Goal: Task Accomplishment & Management: Use online tool/utility

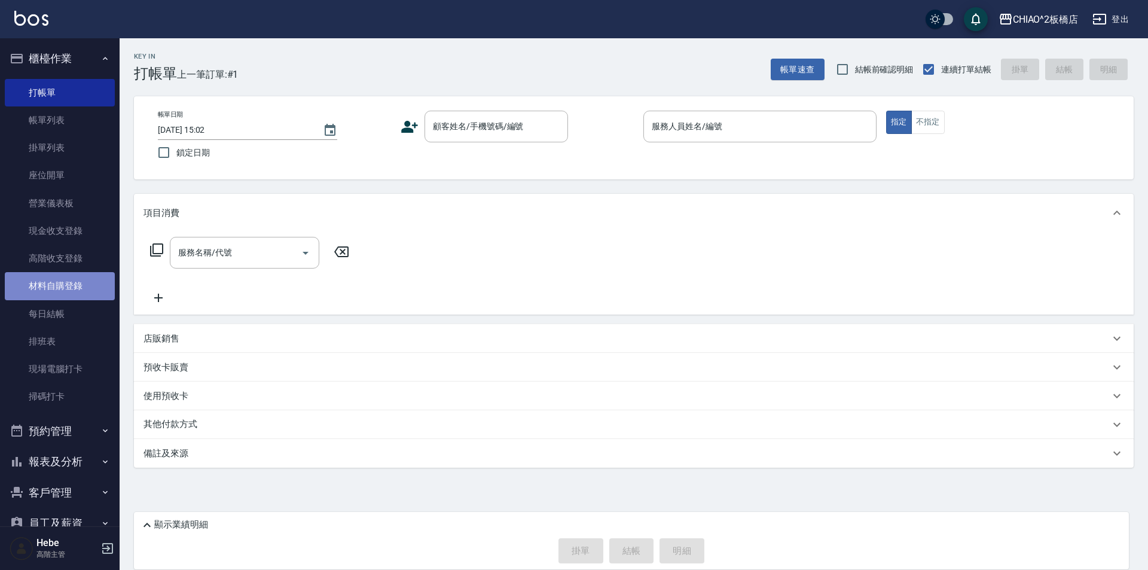
click at [61, 292] on link "材料自購登錄" at bounding box center [60, 285] width 110 height 27
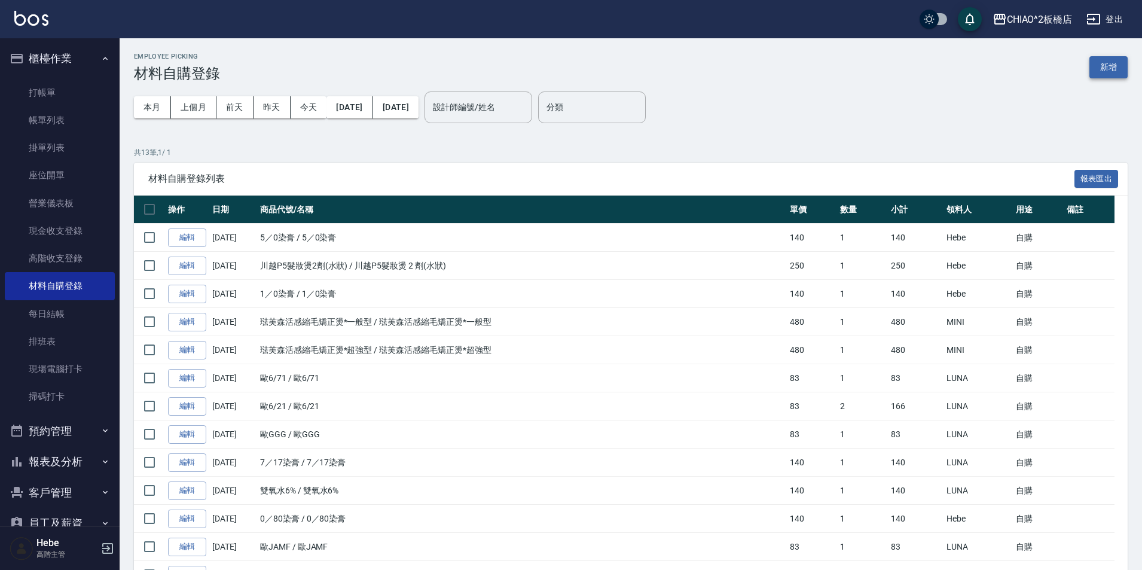
click at [1112, 65] on button "新增" at bounding box center [1108, 67] width 38 height 22
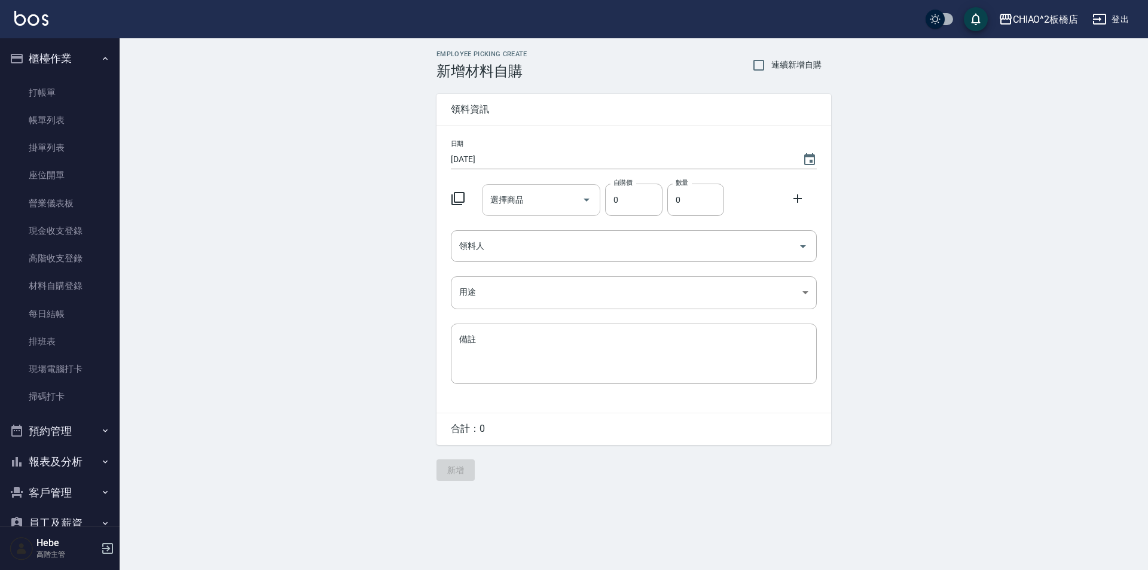
click at [503, 204] on div "選擇商品 選擇商品" at bounding box center [541, 200] width 119 height 32
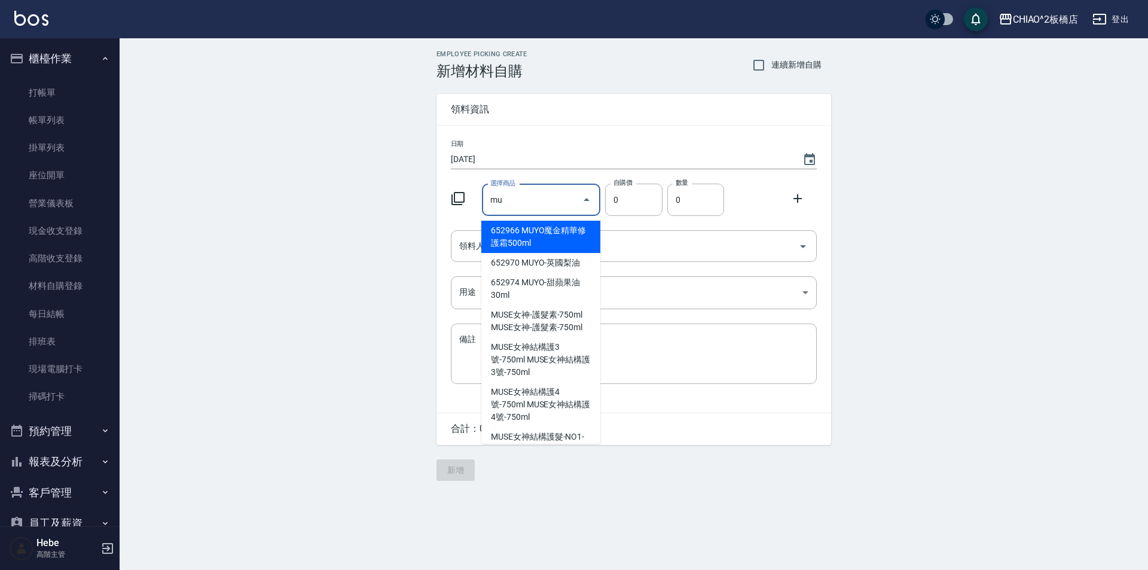
click at [541, 243] on li "652966 MUYO魔金精華修護霜500ml" at bounding box center [540, 237] width 119 height 32
type input "MUYO魔金精華修護霜500ml"
type input "900"
type input "1"
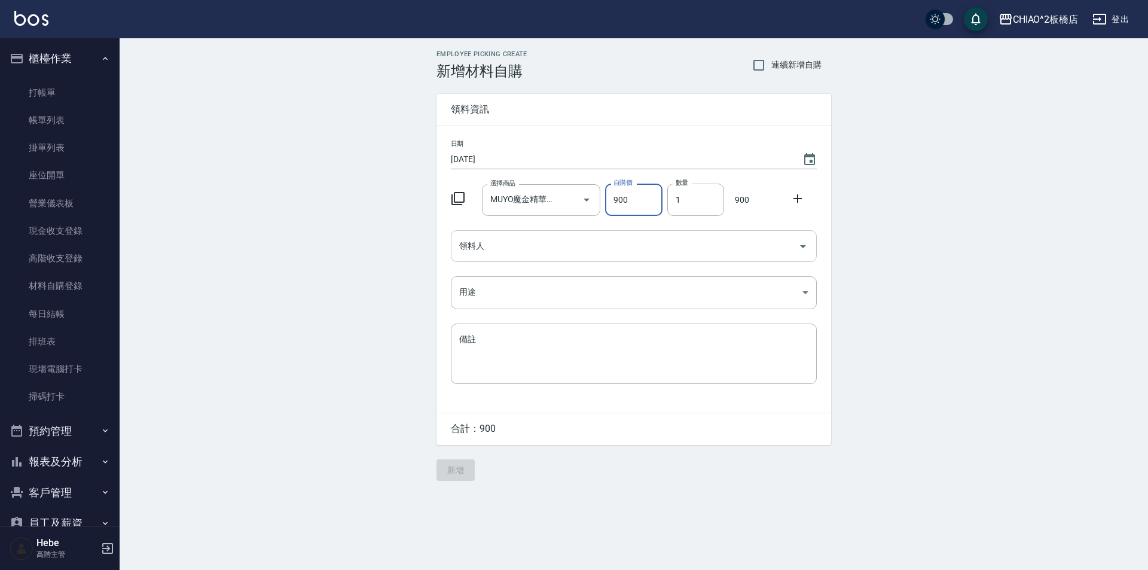
click at [541, 243] on input "領料人" at bounding box center [624, 246] width 337 height 21
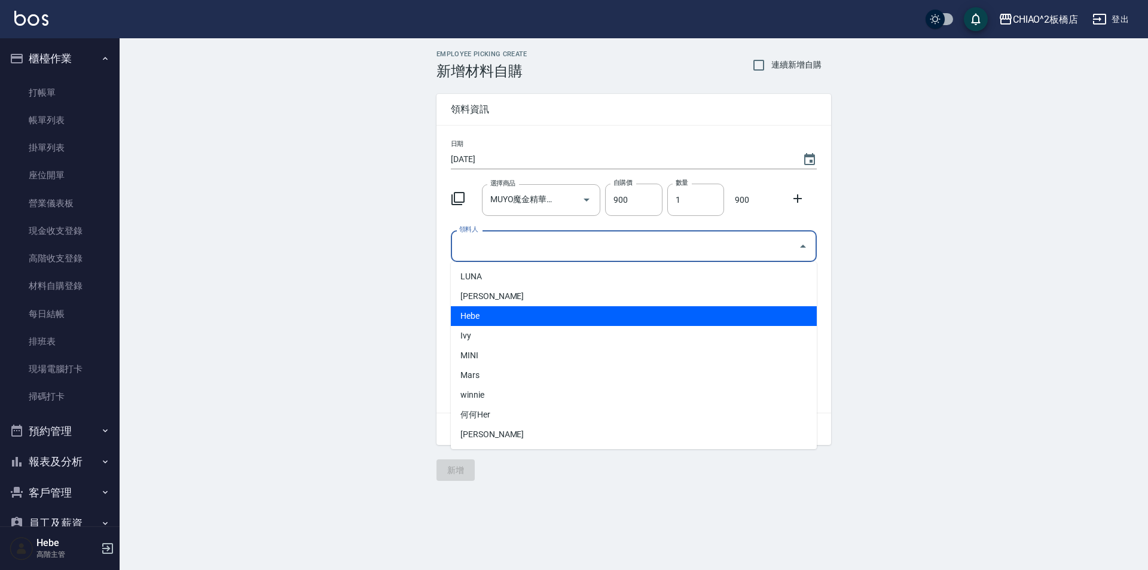
click at [478, 317] on li "Hebe" at bounding box center [634, 316] width 366 height 20
type input "Hebe"
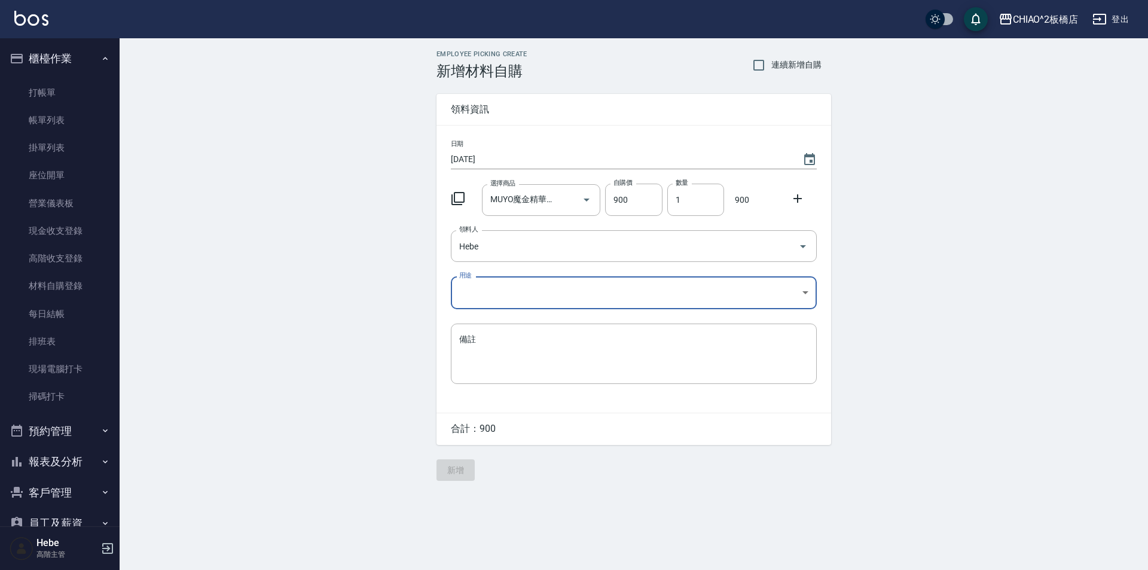
click at [475, 296] on body "CHIAO^2板橋店 登出 櫃檯作業 打帳單 帳單列表 掛單列表 座位開單 營業儀表板 現金收支登錄 高階收支登錄 材料自購登錄 每日結帳 排班表 現場電腦打…" at bounding box center [574, 285] width 1148 height 570
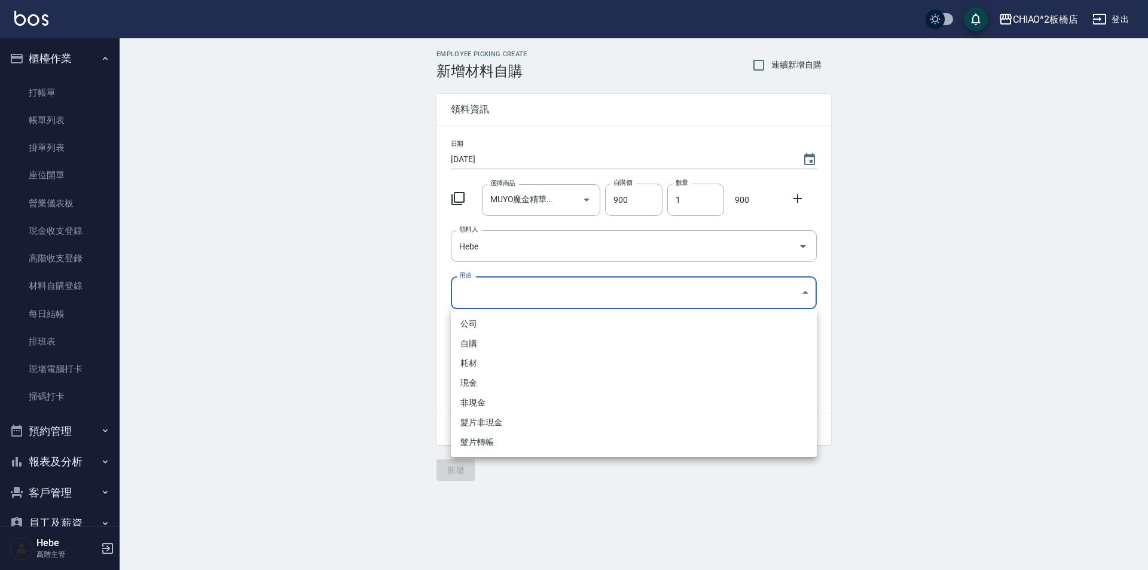
click at [475, 336] on li "自購" at bounding box center [634, 344] width 366 height 20
type input "自購"
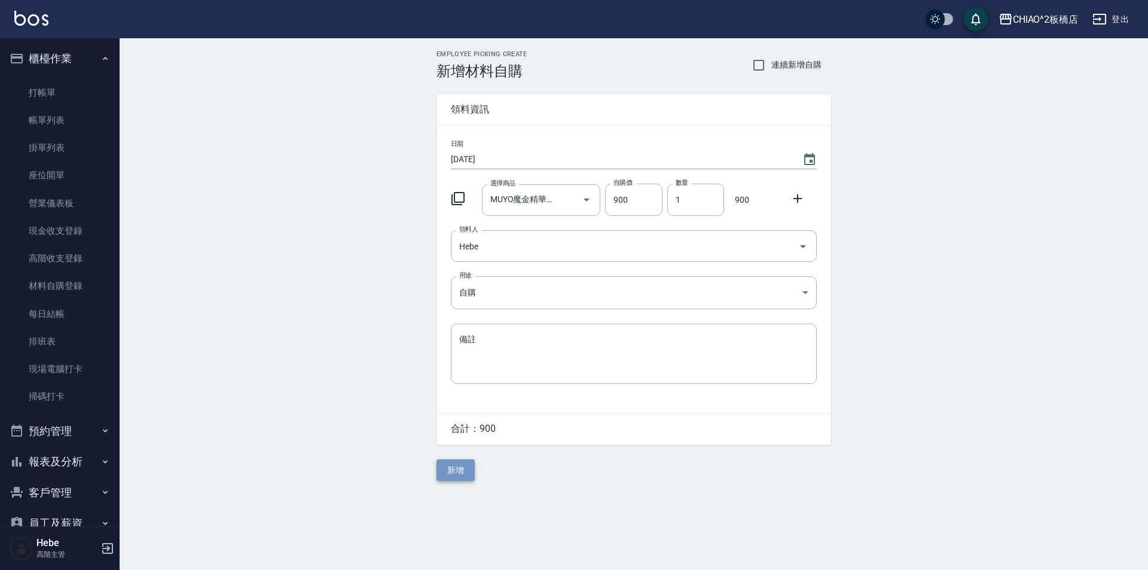
click at [463, 467] on button "新增" at bounding box center [455, 470] width 38 height 22
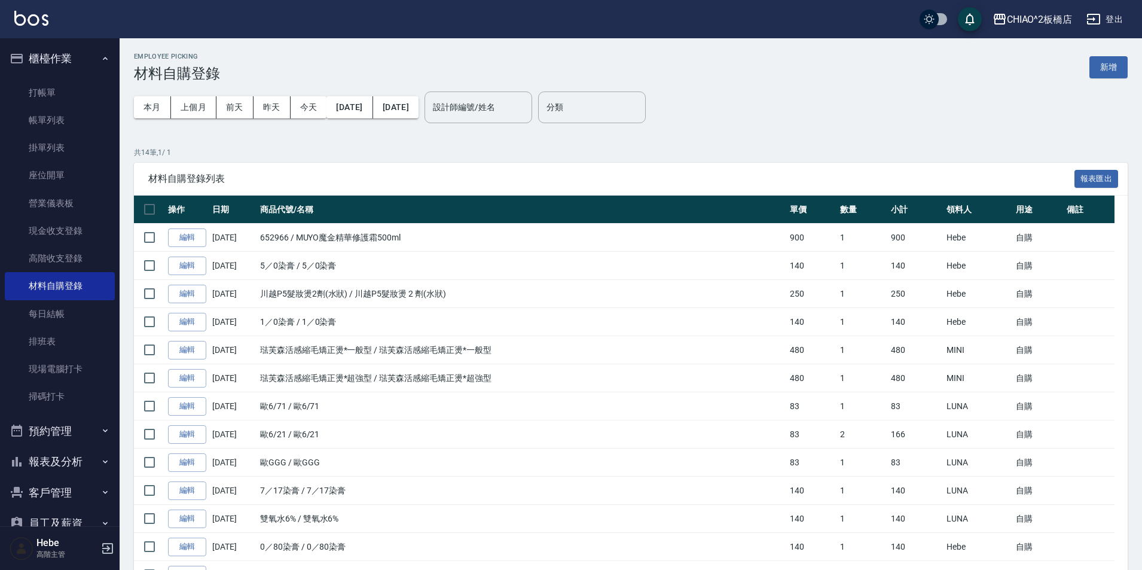
scroll to position [109, 0]
